Goal: Task Accomplishment & Management: Manage account settings

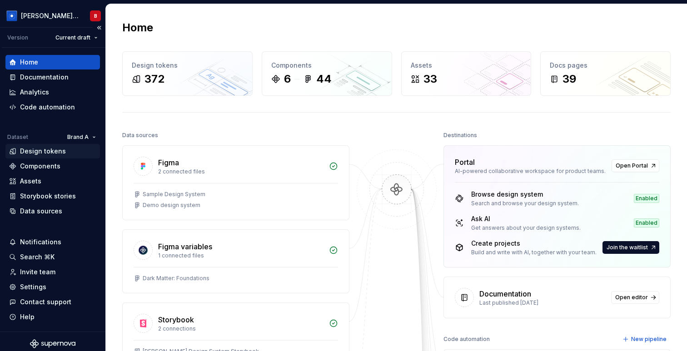
click at [74, 152] on div "Design tokens" at bounding box center [52, 151] width 87 height 9
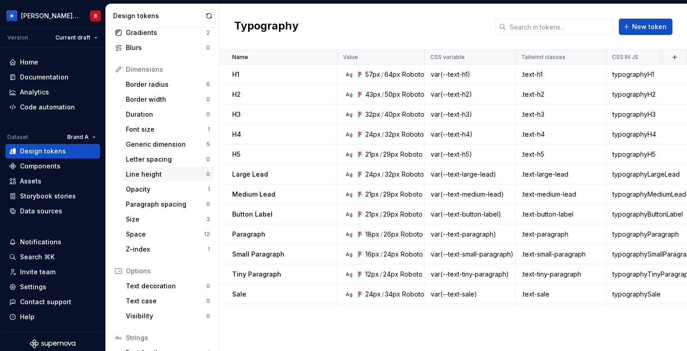
scroll to position [89, 0]
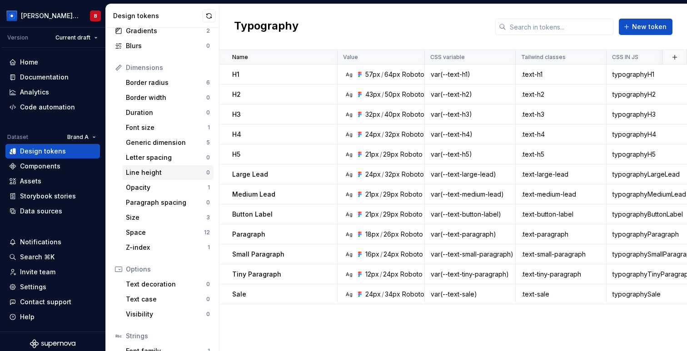
click at [184, 169] on div "Line height" at bounding box center [166, 172] width 80 height 9
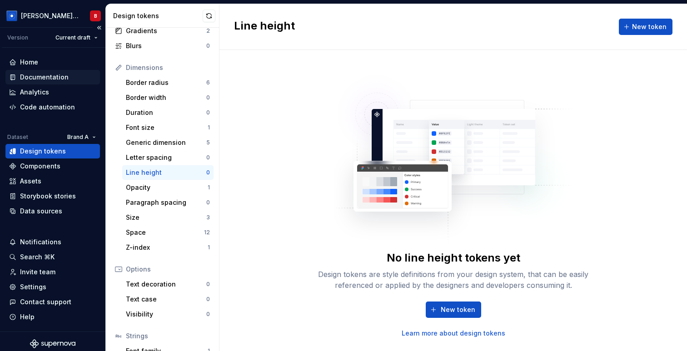
click at [50, 75] on div "Documentation" at bounding box center [44, 77] width 49 height 9
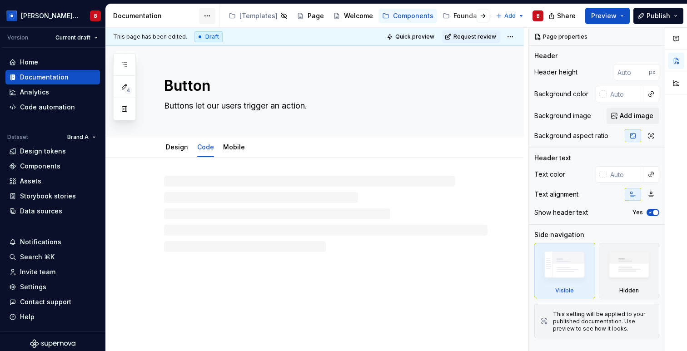
click at [201, 11] on html "[PERSON_NAME] Design System B Version Current draft Home Documentation Analytic…" at bounding box center [343, 175] width 687 height 351
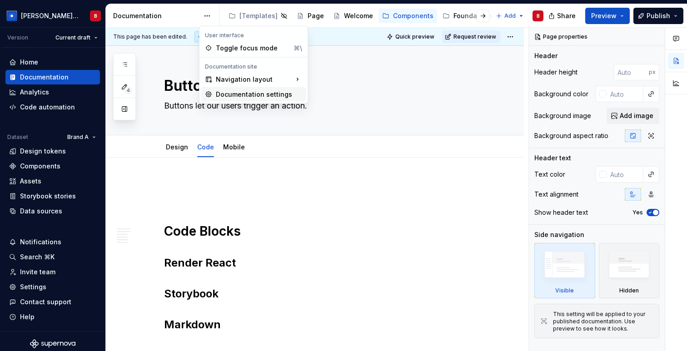
click at [222, 91] on div "Documentation settings" at bounding box center [259, 94] width 86 height 9
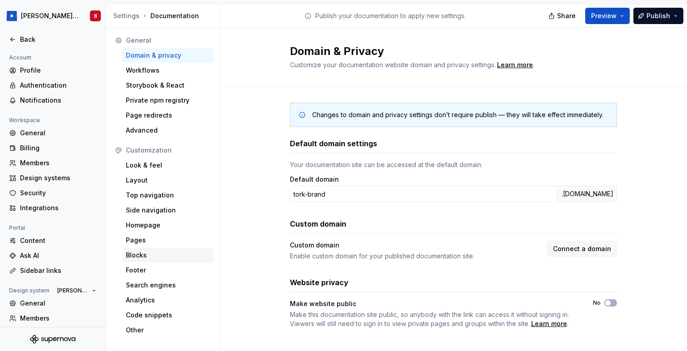
click at [175, 252] on div "Blocks" at bounding box center [168, 255] width 84 height 9
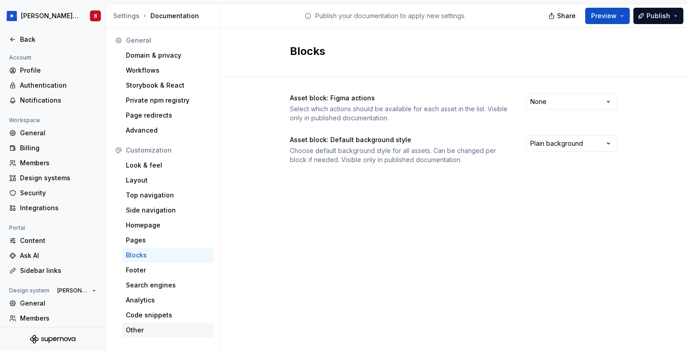
click at [167, 332] on div "Other" at bounding box center [168, 330] width 84 height 9
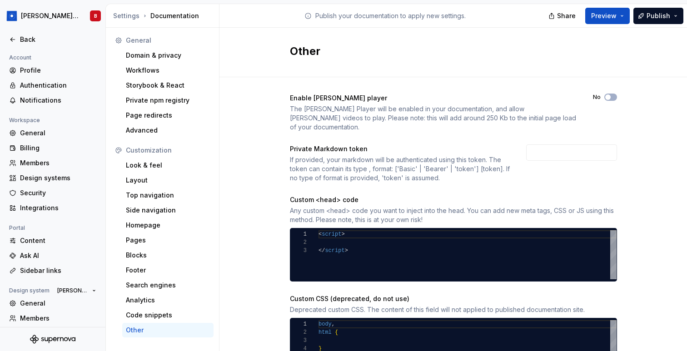
scroll to position [42, 0]
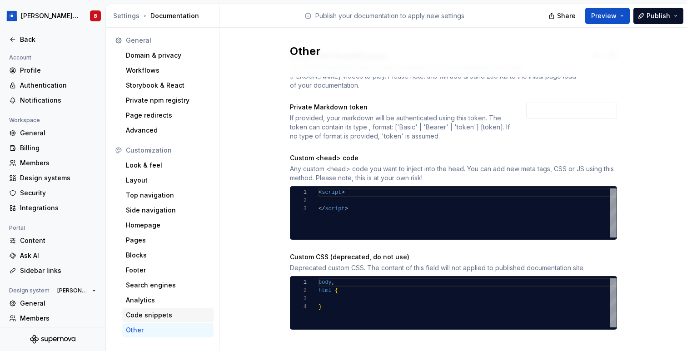
click at [182, 313] on div "Code snippets" at bounding box center [168, 315] width 84 height 9
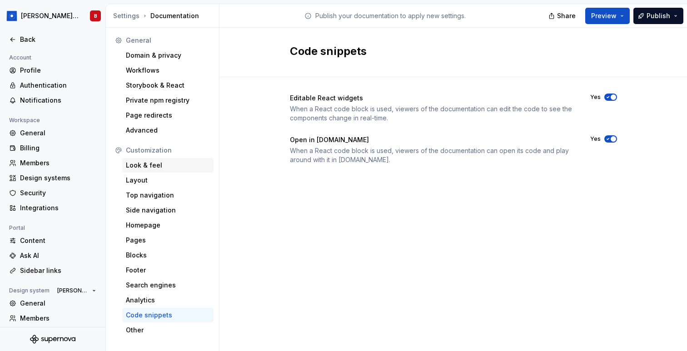
click at [203, 163] on div "Look & feel" at bounding box center [168, 165] width 84 height 9
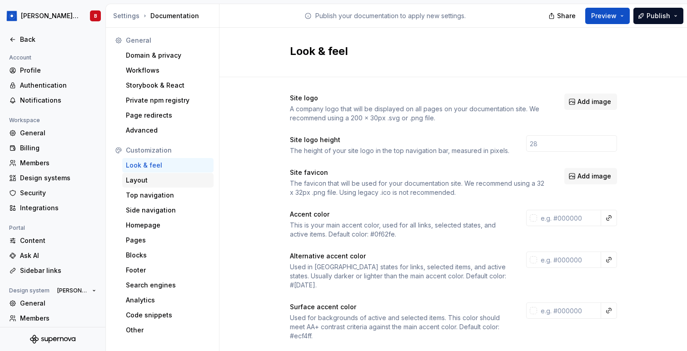
click at [185, 180] on div "Layout" at bounding box center [168, 180] width 84 height 9
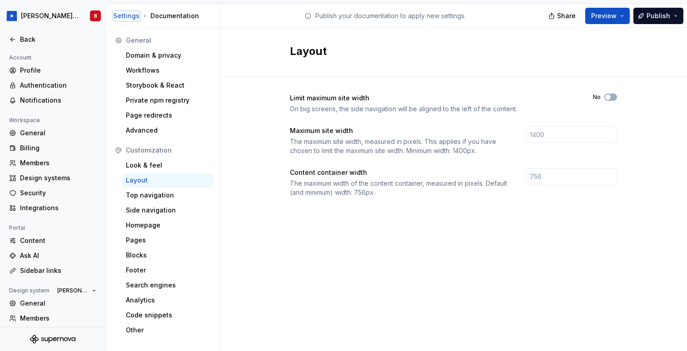
click at [124, 13] on div "Settings" at bounding box center [126, 15] width 26 height 9
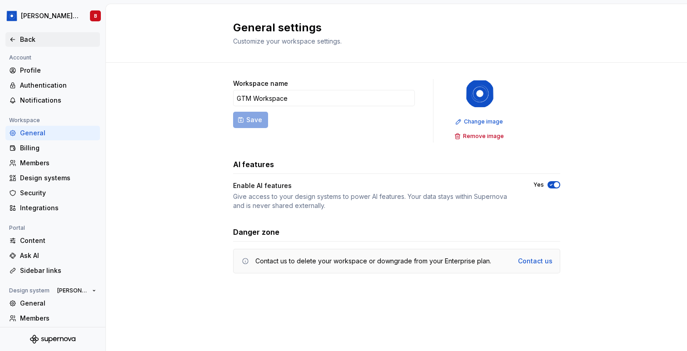
click at [32, 36] on div "Back" at bounding box center [58, 39] width 76 height 9
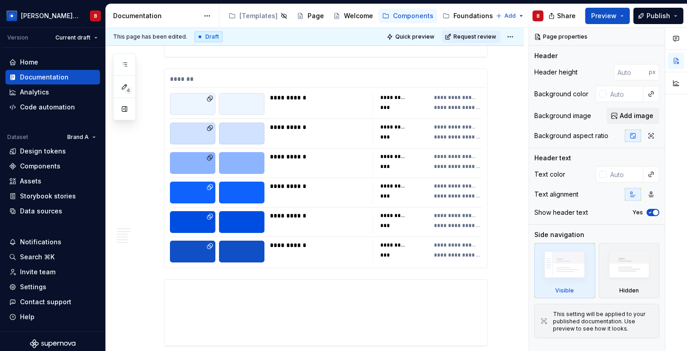
scroll to position [3639, 0]
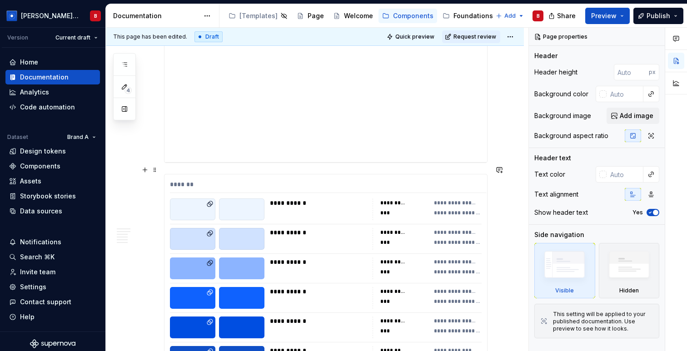
click at [223, 228] on div at bounding box center [241, 239] width 45 height 22
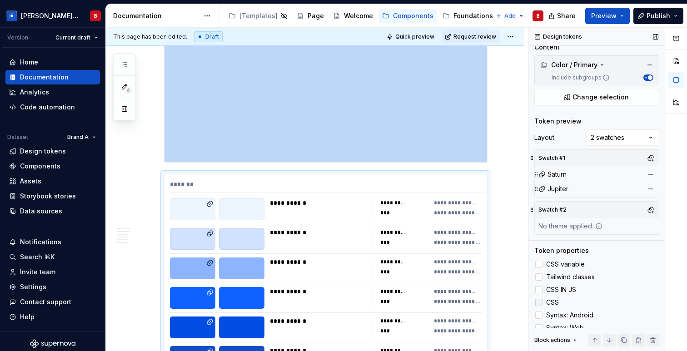
scroll to position [0, 0]
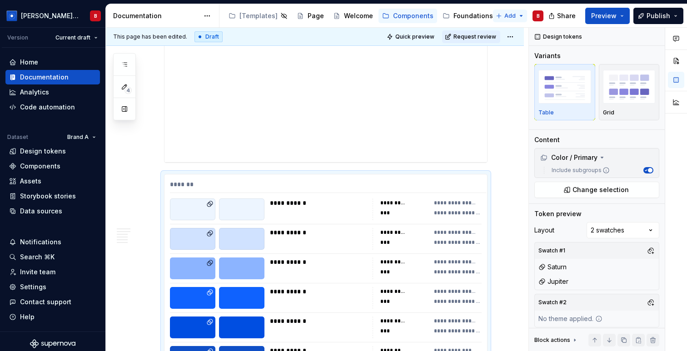
type textarea "*"
